Goal: Check status: Check status

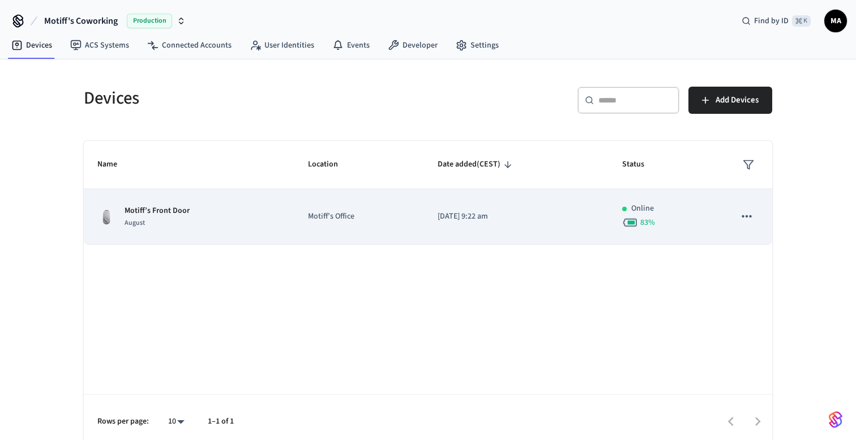
click at [196, 197] on td "Motiff’s Front Door August" at bounding box center [189, 217] width 211 height 56
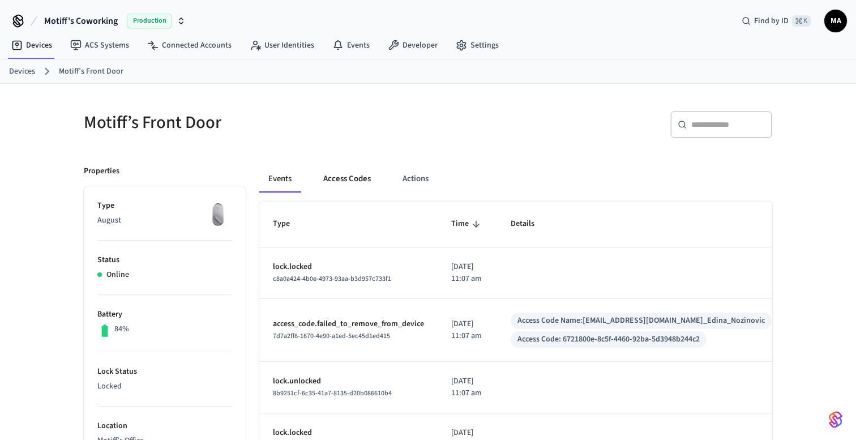
click at [346, 178] on button "Access Codes" at bounding box center [347, 178] width 66 height 27
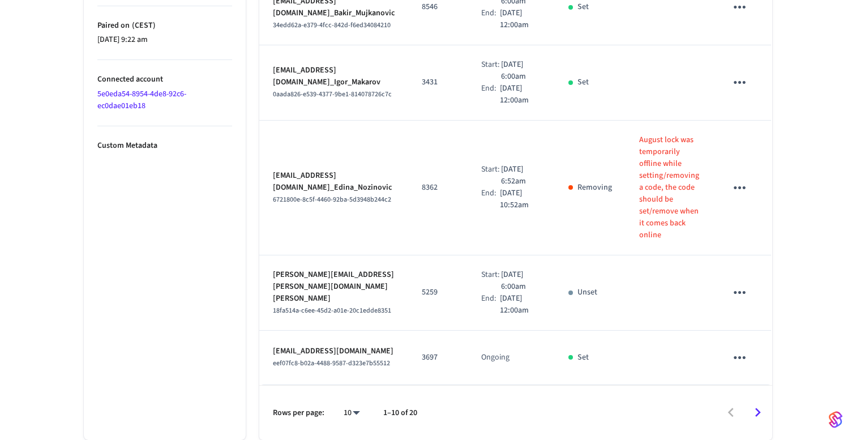
scroll to position [769, 0]
click at [626, 255] on td "Removing" at bounding box center [590, 188] width 71 height 135
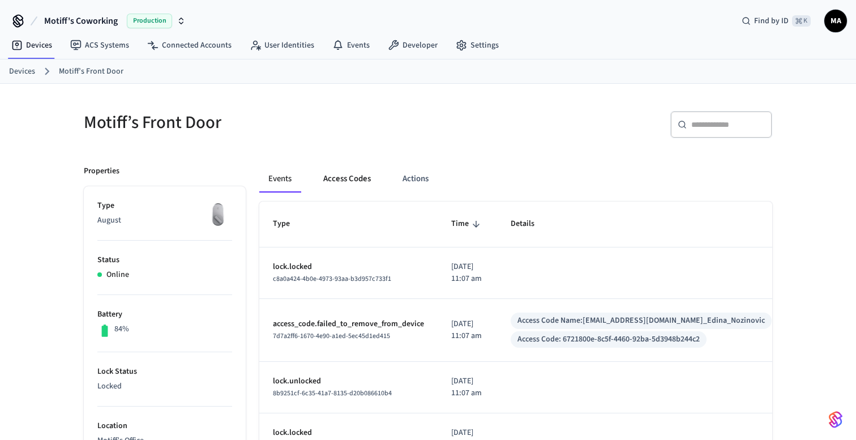
click at [361, 181] on button "Access Codes" at bounding box center [347, 178] width 66 height 27
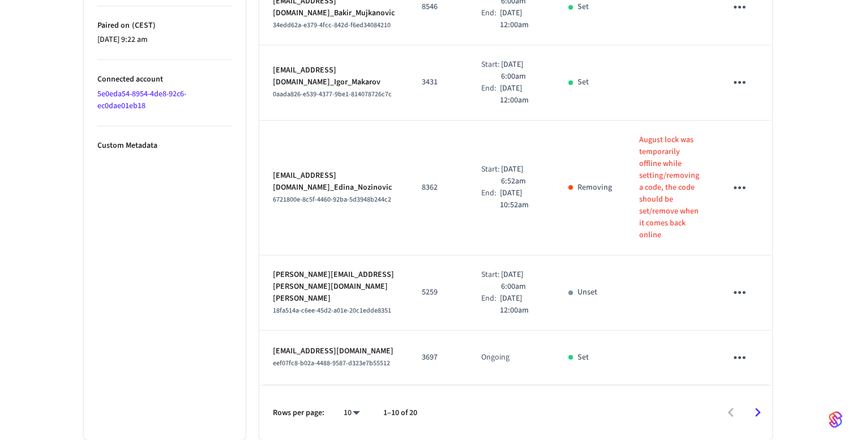
scroll to position [880, 0]
click at [541, 187] on p "[DATE] 10:52am" at bounding box center [520, 199] width 41 height 24
click at [608, 163] on td "Removing" at bounding box center [590, 188] width 71 height 135
click at [612, 182] on p "Removing" at bounding box center [595, 188] width 35 height 12
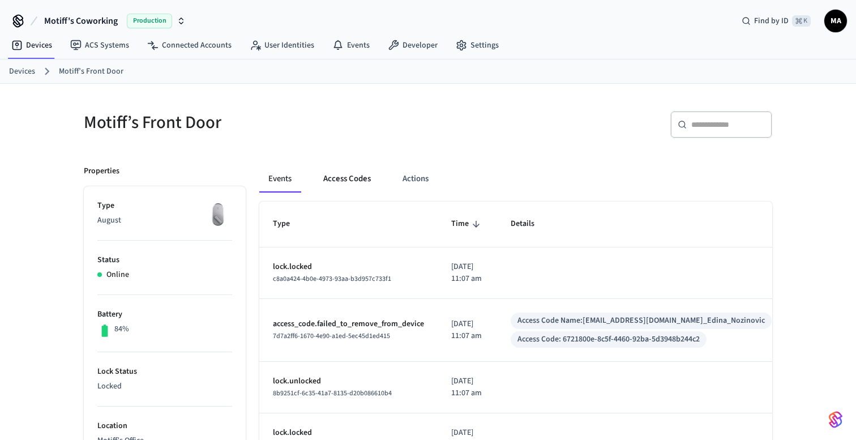
click at [348, 176] on button "Access Codes" at bounding box center [347, 178] width 66 height 27
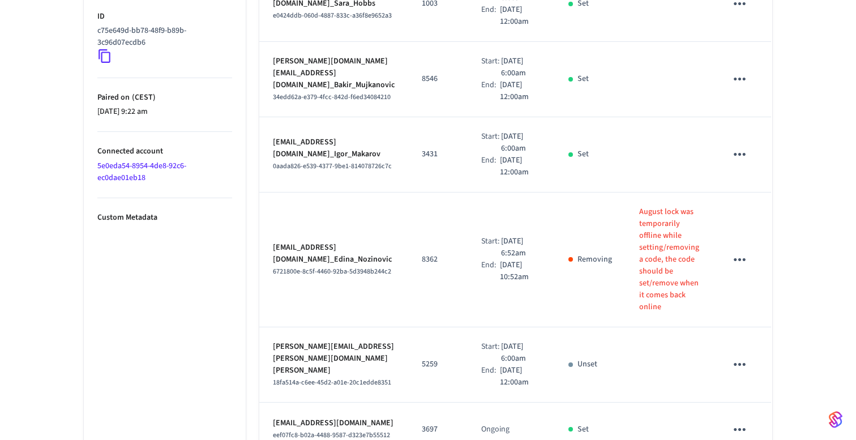
scroll to position [880, 0]
